Goal: Communication & Community: Ask a question

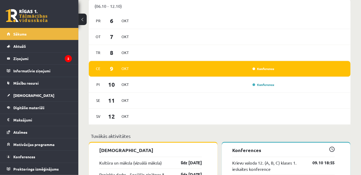
scroll to position [346, 0]
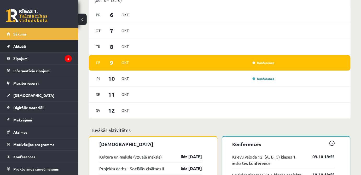
click at [32, 43] on link "Aktuāli" at bounding box center [39, 46] width 65 height 12
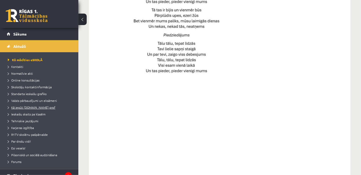
click at [34, 106] on span "Kā iegūt [DOMAIN_NAME] prof" at bounding box center [32, 107] width 48 height 4
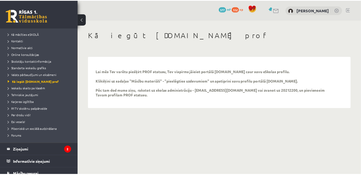
scroll to position [23, 0]
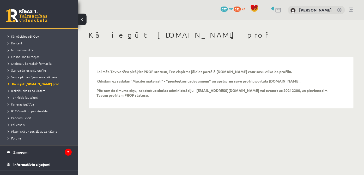
click at [37, 96] on span "Tehniskie jautājumi" at bounding box center [23, 97] width 31 height 4
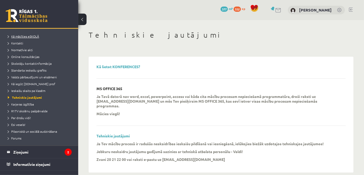
click at [24, 38] on link "Kā mācīties eSKOLĀ" at bounding box center [40, 36] width 65 height 5
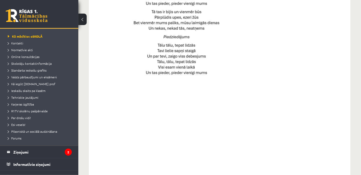
scroll to position [393, 0]
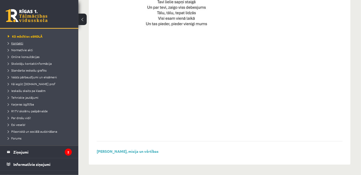
click at [19, 43] on span "Kontakti" at bounding box center [15, 43] width 15 height 4
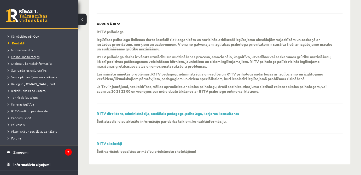
scroll to position [162, 0]
click at [23, 50] on span "Normatīvie akti" at bounding box center [20, 50] width 25 height 4
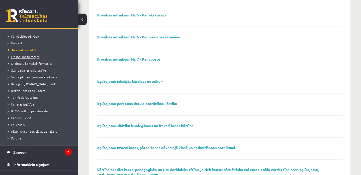
click at [26, 55] on span "Online konsultācijas" at bounding box center [24, 57] width 32 height 4
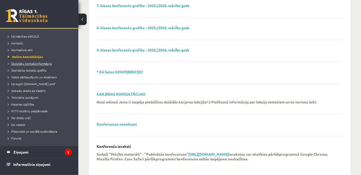
click at [30, 62] on span "Skolotāju kontaktinformācija" at bounding box center [30, 63] width 44 height 4
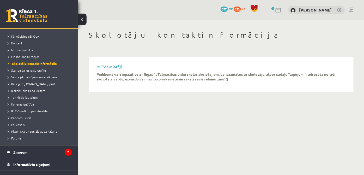
click at [33, 72] on link "Standarta ieskaišu grafiks" at bounding box center [40, 70] width 65 height 5
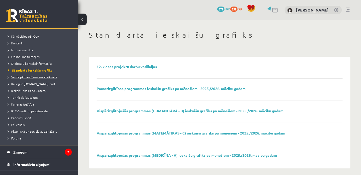
click at [35, 78] on span "Valsts pārbaudījumi un eksāmeni" at bounding box center [32, 77] width 49 height 4
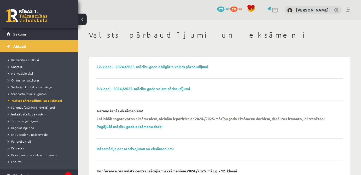
click at [44, 106] on span "Kā iegūt [DOMAIN_NAME] prof" at bounding box center [32, 107] width 48 height 4
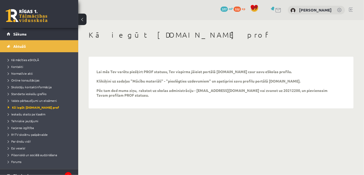
click at [339, 11] on link at bounding box center [339, 10] width 5 height 5
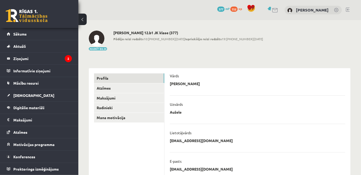
click at [339, 11] on link at bounding box center [336, 10] width 5 height 5
click at [296, 9] on link "[PERSON_NAME]" at bounding box center [312, 9] width 33 height 5
click at [272, 8] on link at bounding box center [275, 10] width 6 height 4
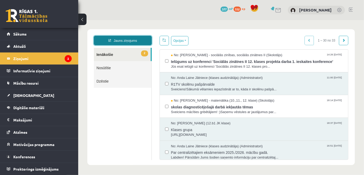
click at [130, 42] on link "Jauns ziņojums" at bounding box center [123, 39] width 58 height 9
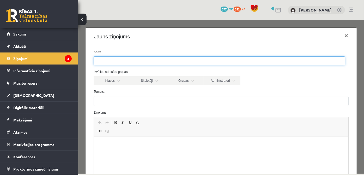
click at [127, 57] on ul at bounding box center [219, 60] width 251 height 8
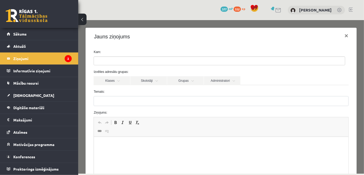
click at [133, 87] on form "Kam: Izvēlies adresātu grupas: Klases Skolotāji Grupas Administratori 12.b1 JK …" at bounding box center [221, 131] width 263 height 164
click at [120, 80] on link "Klases" at bounding box center [111, 80] width 37 height 9
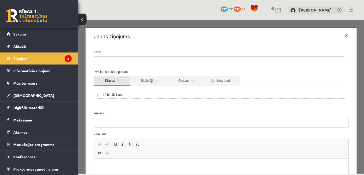
click at [120, 80] on link "Klases" at bounding box center [111, 81] width 37 height 10
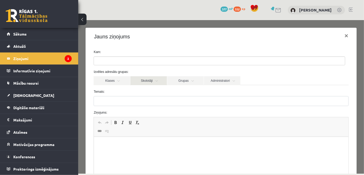
click at [148, 81] on link "Skolotāji" at bounding box center [148, 80] width 37 height 9
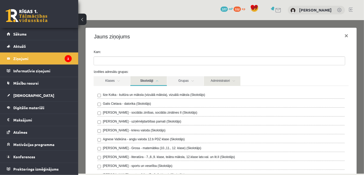
click at [213, 81] on link "Administratori" at bounding box center [222, 81] width 37 height 10
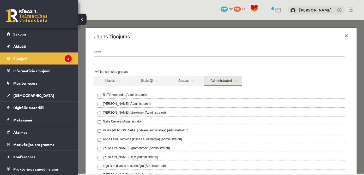
click at [173, 94] on div "R1TV komanda (Administratori)" at bounding box center [220, 95] width 247 height 6
drag, startPoint x: 236, startPoint y: 80, endPoint x: 234, endPoint y: 81, distance: 3.3
click at [234, 81] on link "Administratori" at bounding box center [223, 81] width 38 height 10
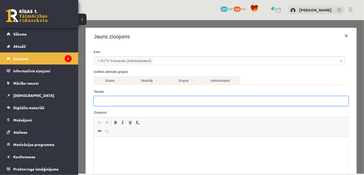
click at [141, 101] on input "Temats:" at bounding box center [220, 101] width 255 height 10
type input "*"
type input "**********"
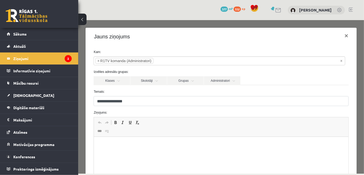
click at [122, 146] on p "Bagātinātā teksta redaktors, wiswyg-editor-47433777514900-1759996424-121" at bounding box center [221, 144] width 244 height 5
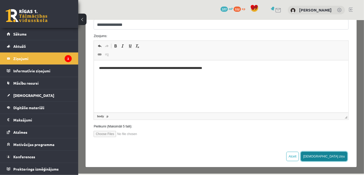
click at [342, 157] on button "[DEMOGRAPHIC_DATA] ziņu" at bounding box center [324, 155] width 46 height 9
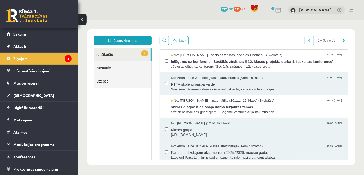
scroll to position [0, 0]
